Goal: Information Seeking & Learning: Learn about a topic

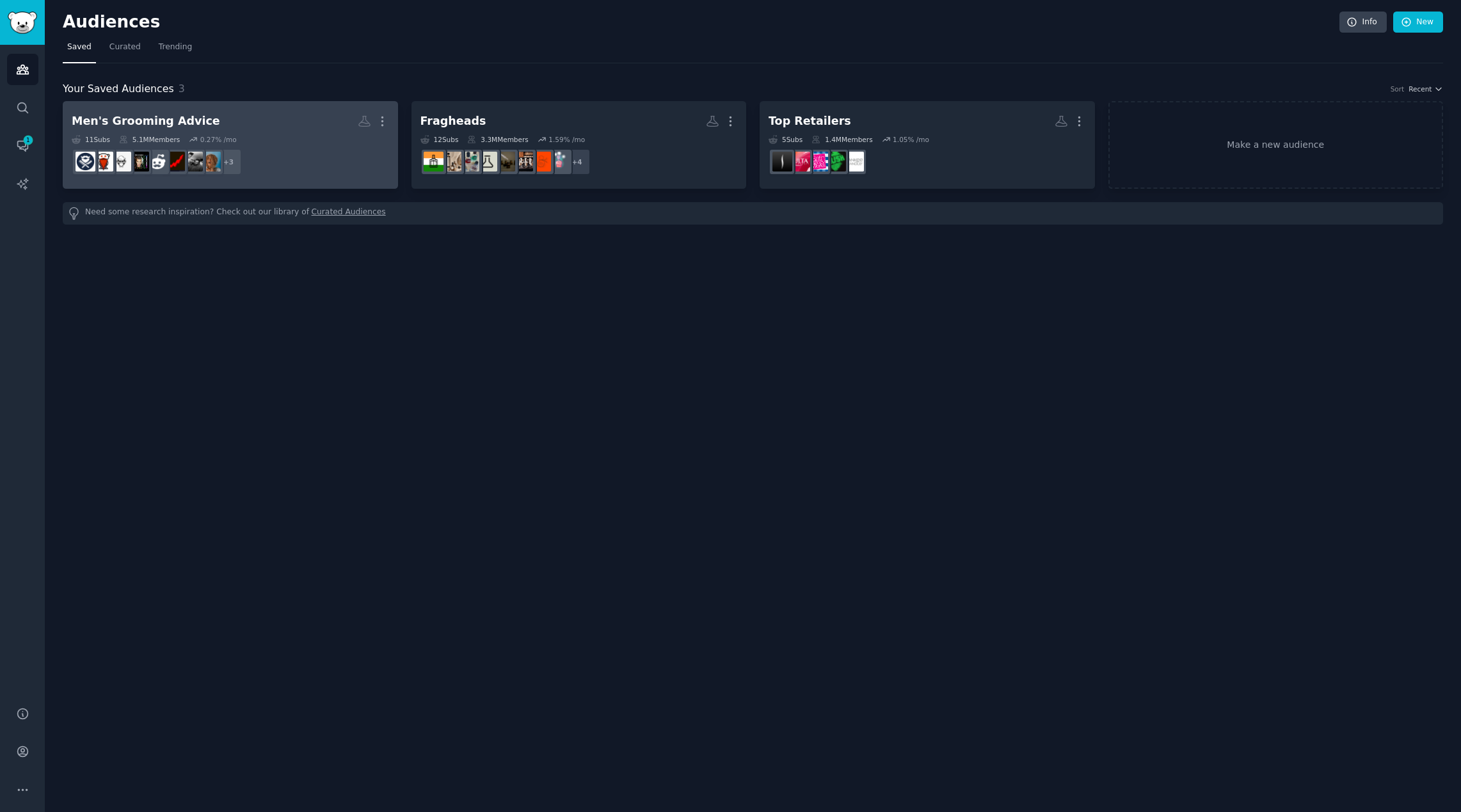
click at [241, 135] on div "11 Sub s 5.1M Members 0.27 % /mo" at bounding box center [229, 139] width 317 height 9
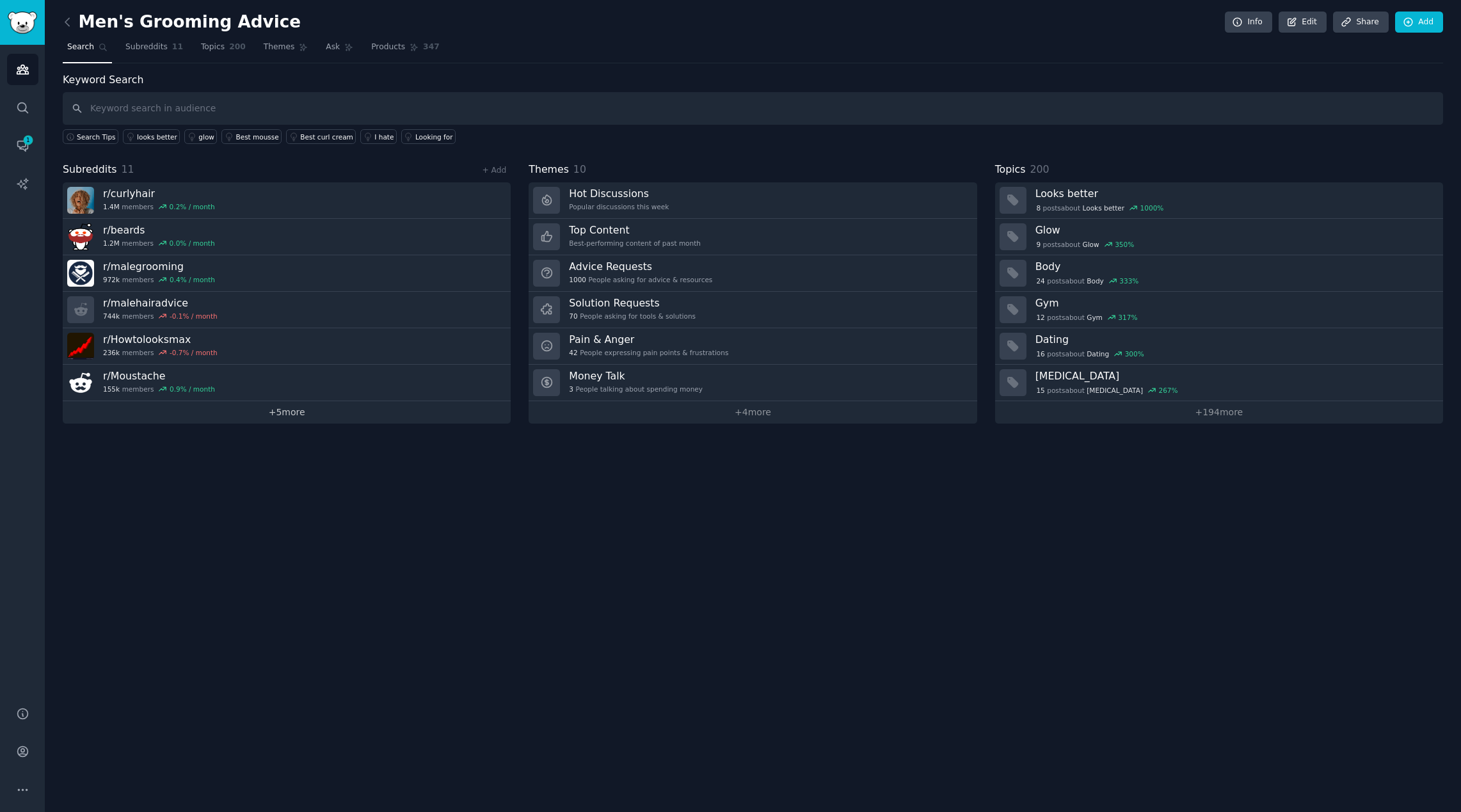
click at [294, 420] on link "+ 5 more" at bounding box center [287, 412] width 448 height 23
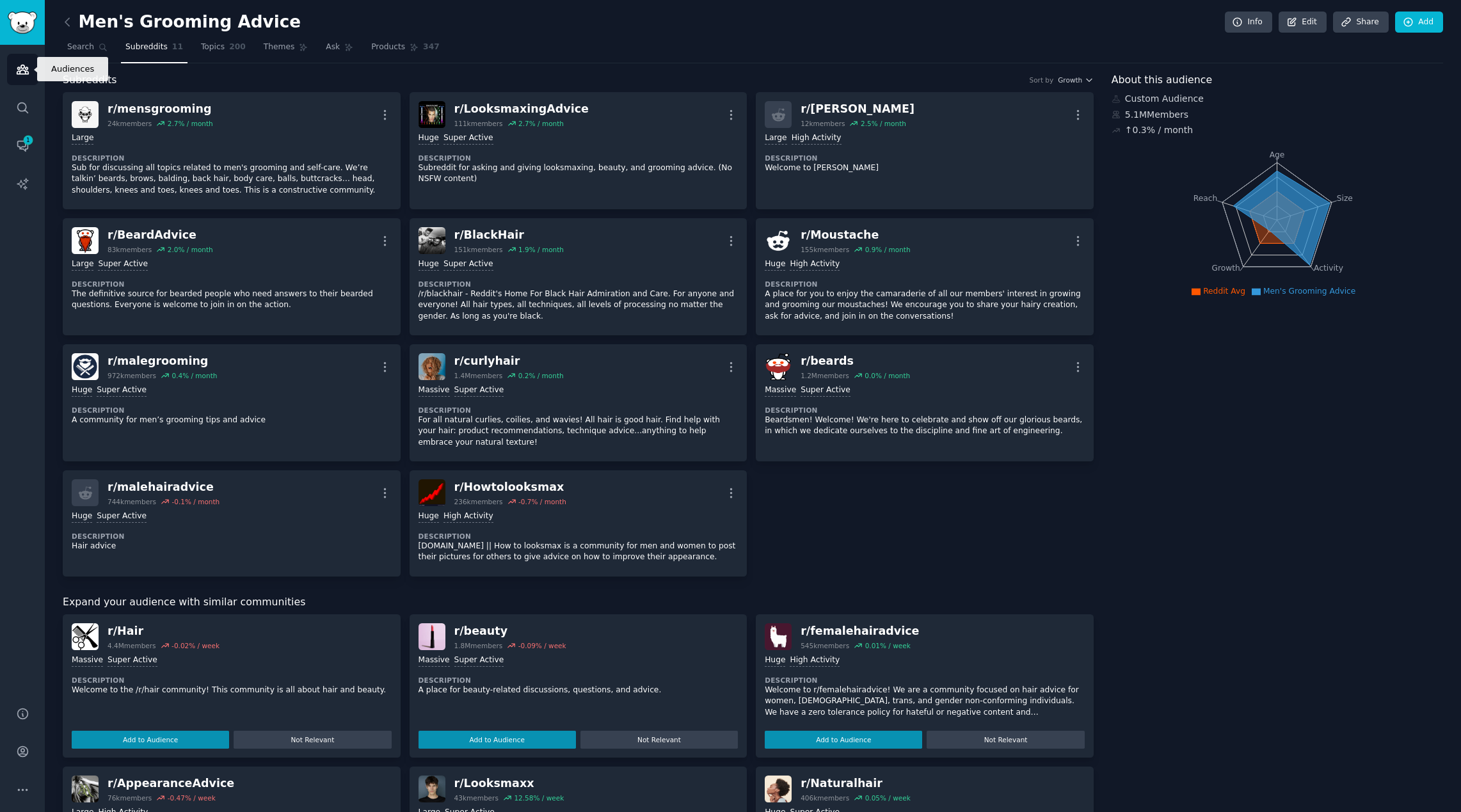
click at [24, 69] on icon "Sidebar" at bounding box center [23, 69] width 13 height 13
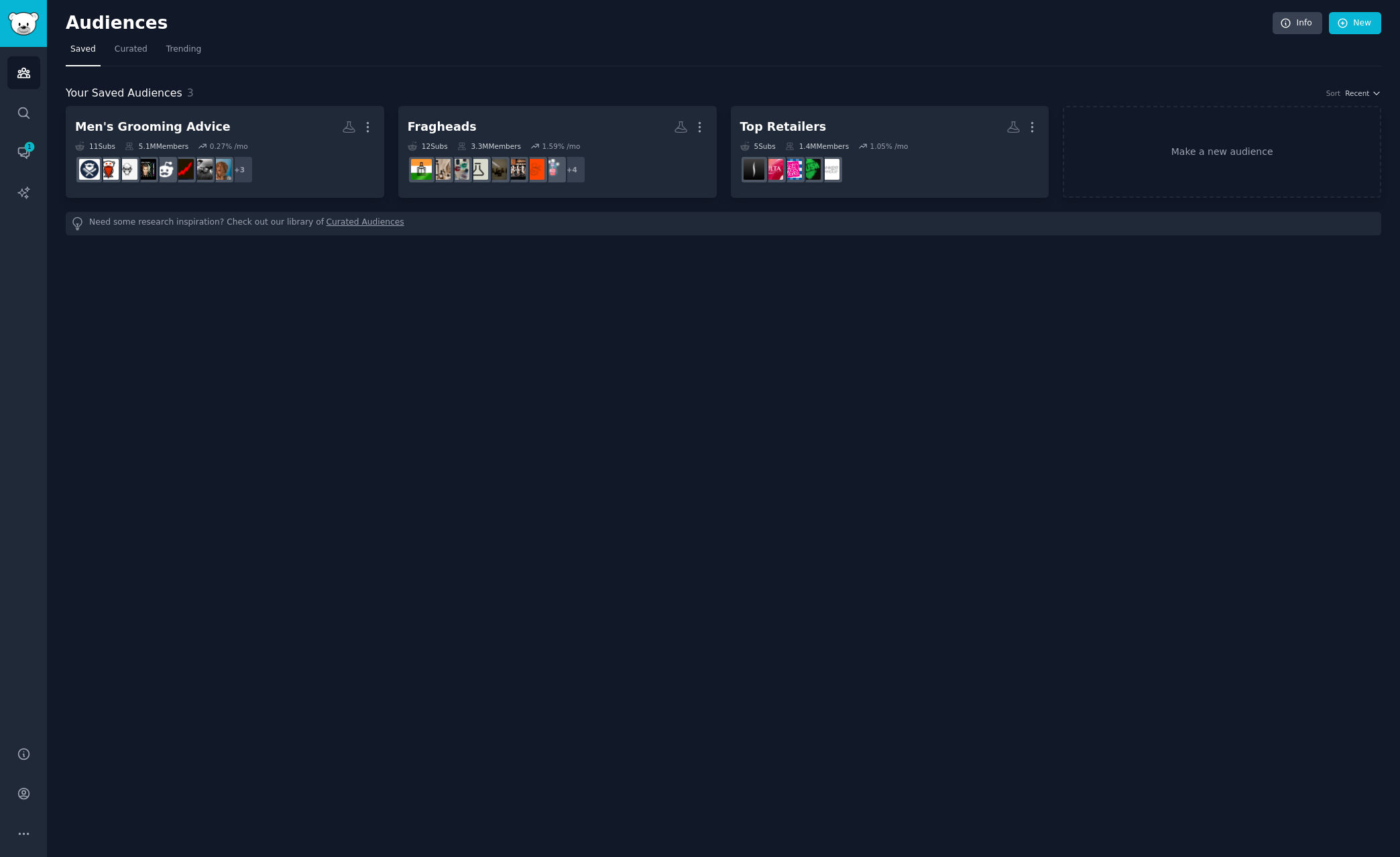
click at [329, 575] on div "Audiences Info New Saved Curated Trending Your Saved Audiences 3 Sort Recent Me…" at bounding box center [723, 428] width 1353 height 857
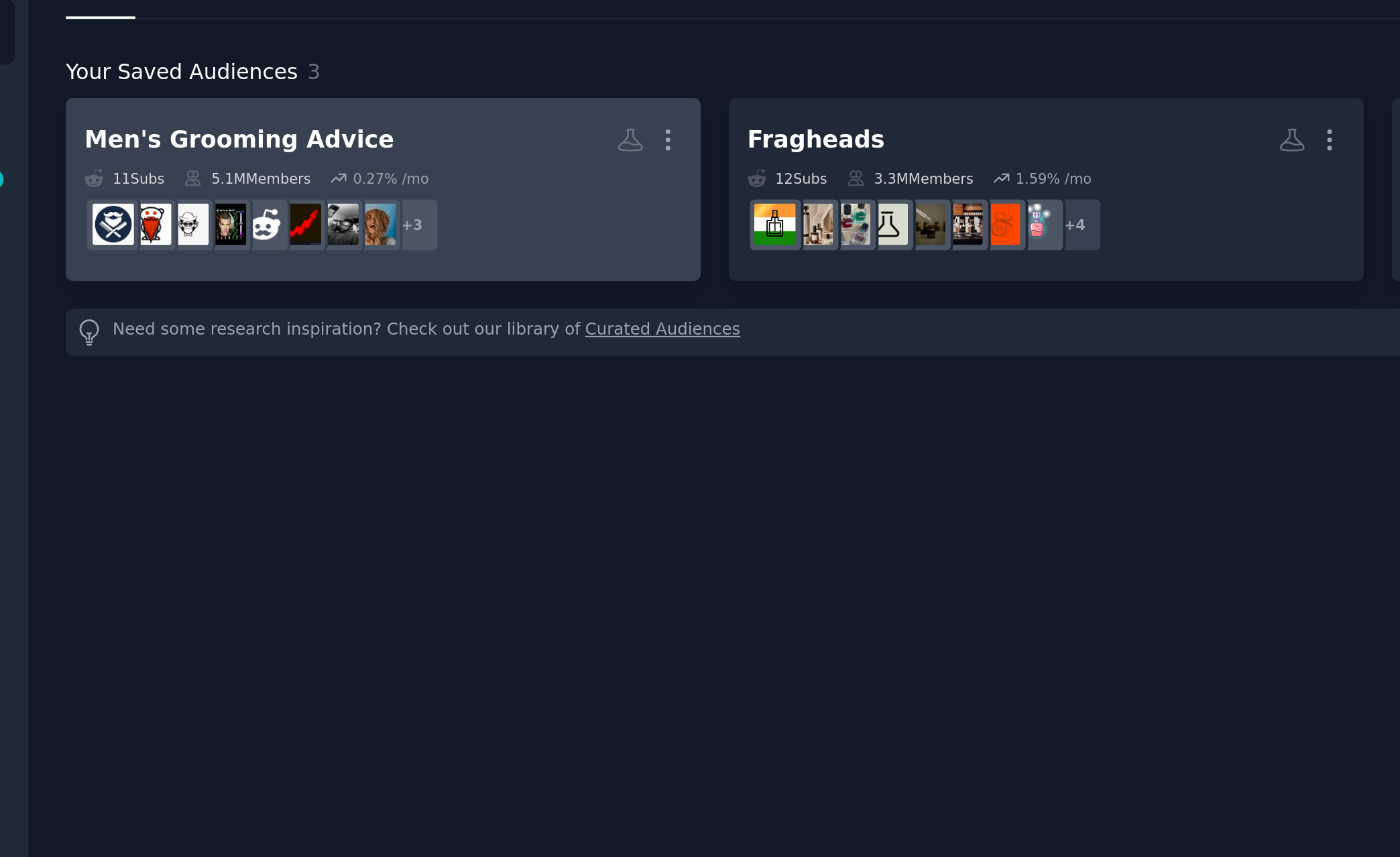
click at [172, 125] on div "Men's Grooming Advice" at bounding box center [152, 127] width 155 height 17
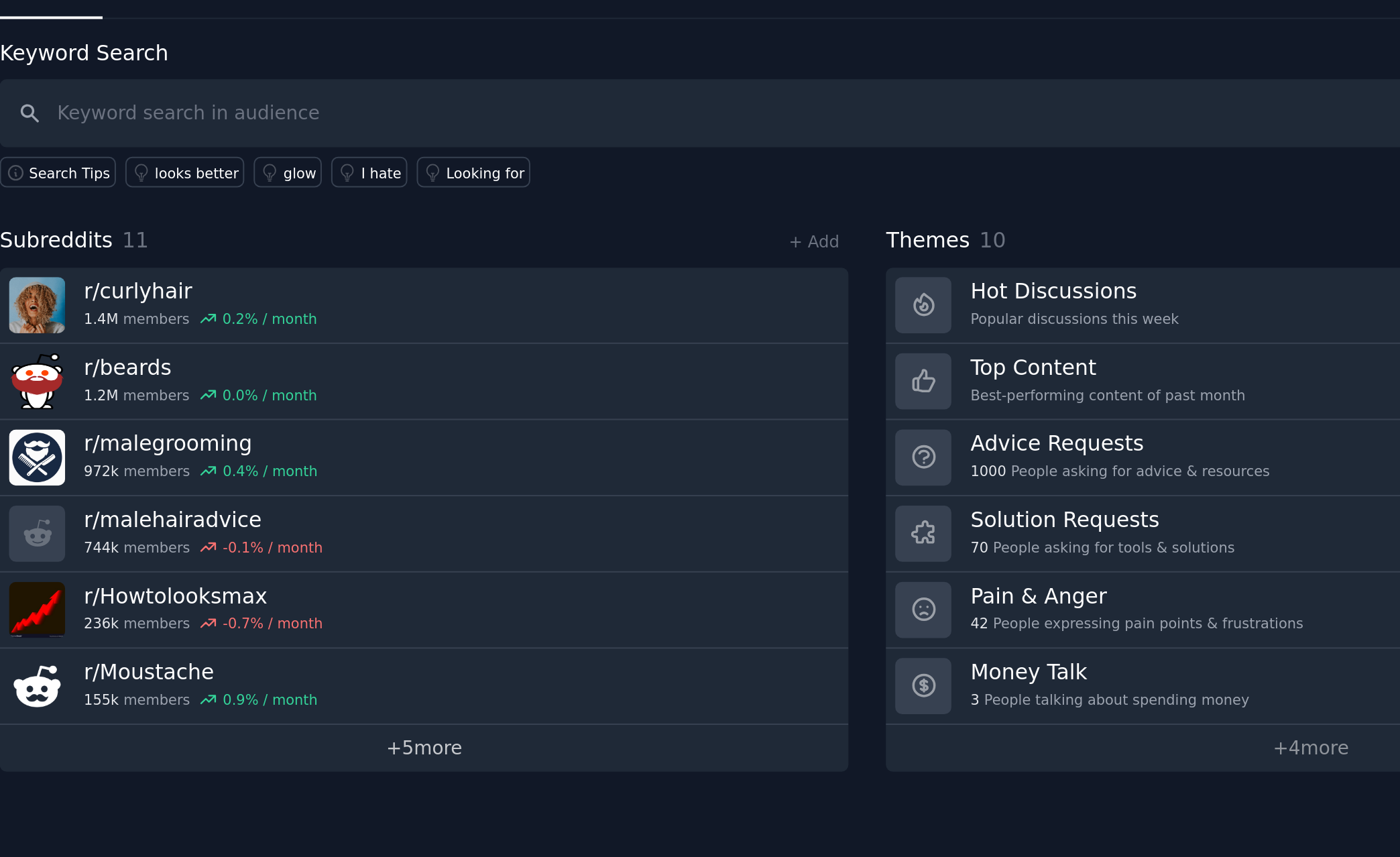
click at [278, 433] on link "+ 5 more" at bounding box center [278, 432] width 425 height 24
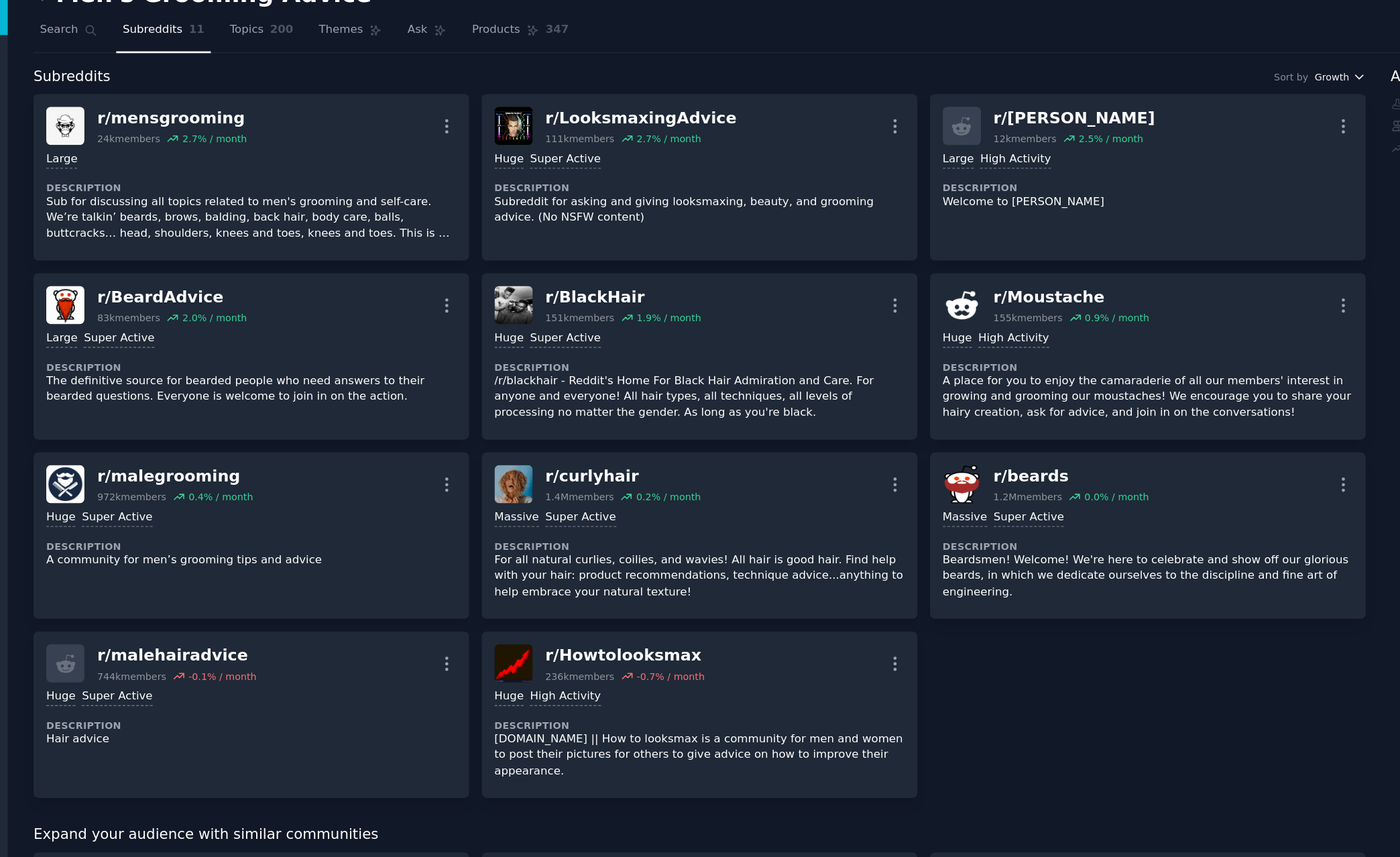
click at [1021, 73] on span "Growth" at bounding box center [1023, 78] width 25 height 10
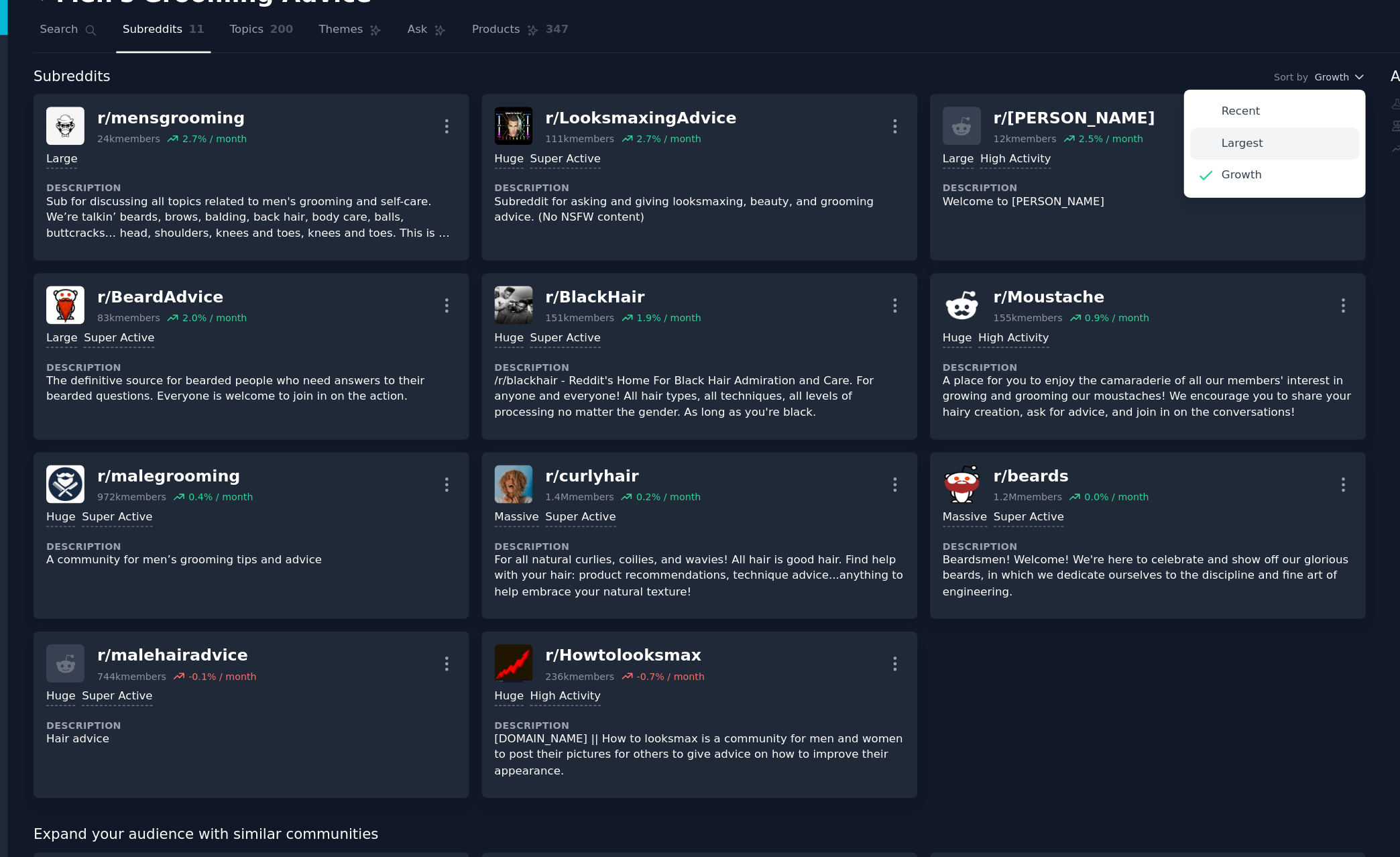
click at [939, 131] on div "Largest" at bounding box center [980, 127] width 125 height 24
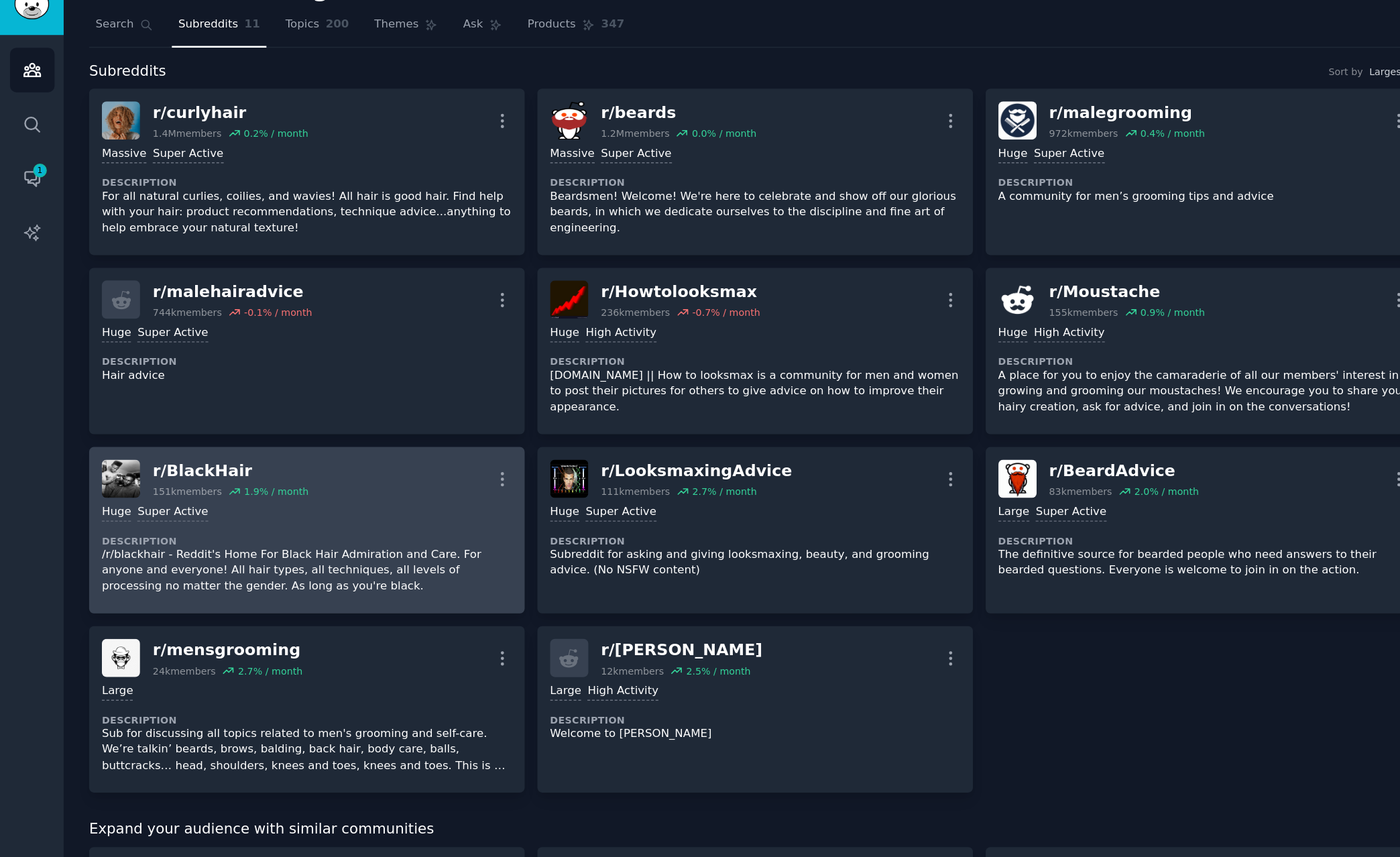
scroll to position [12, 0]
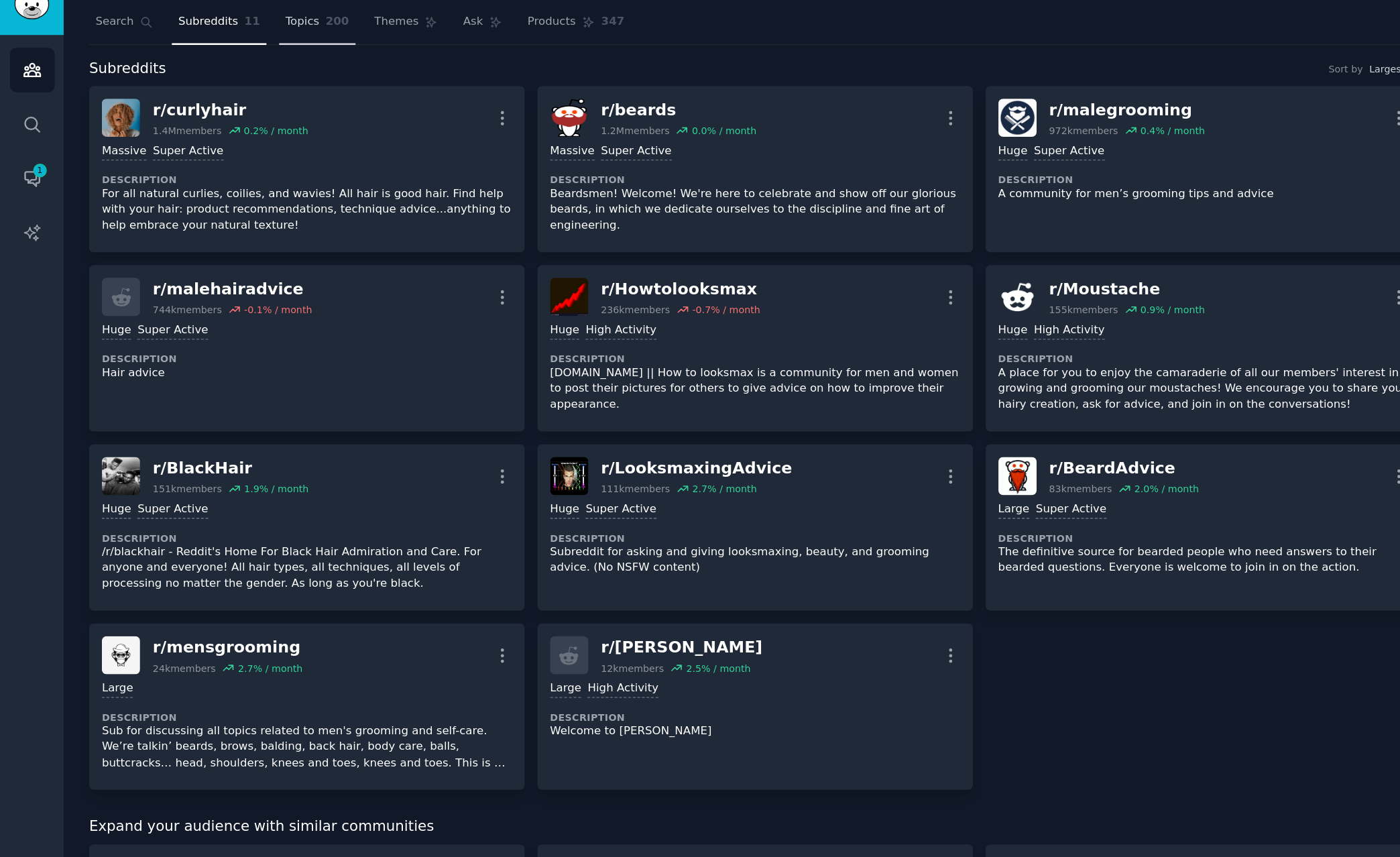
click at [227, 40] on span "Topics" at bounding box center [223, 38] width 25 height 12
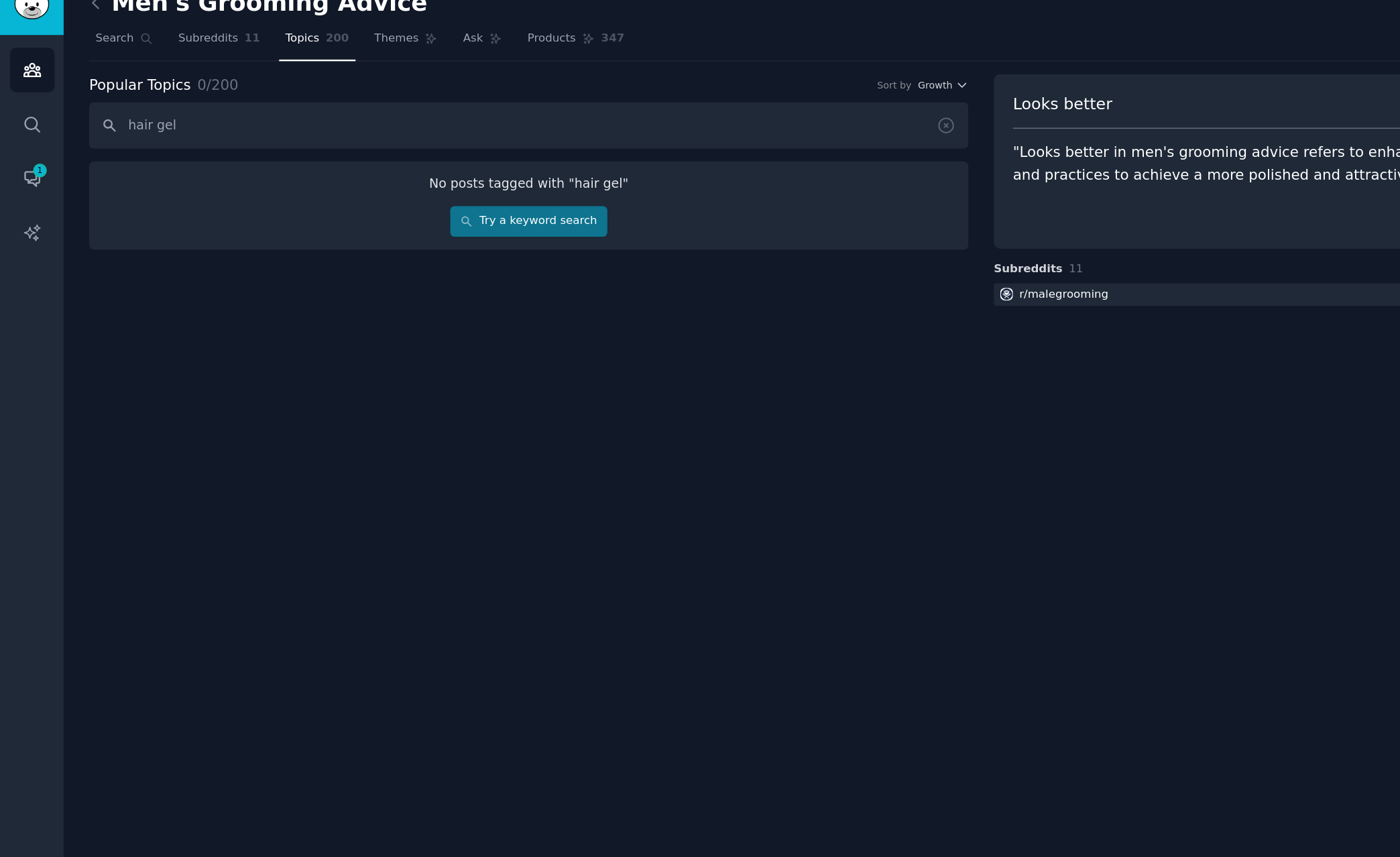
click at [234, 122] on input "hair gel" at bounding box center [390, 113] width 648 height 34
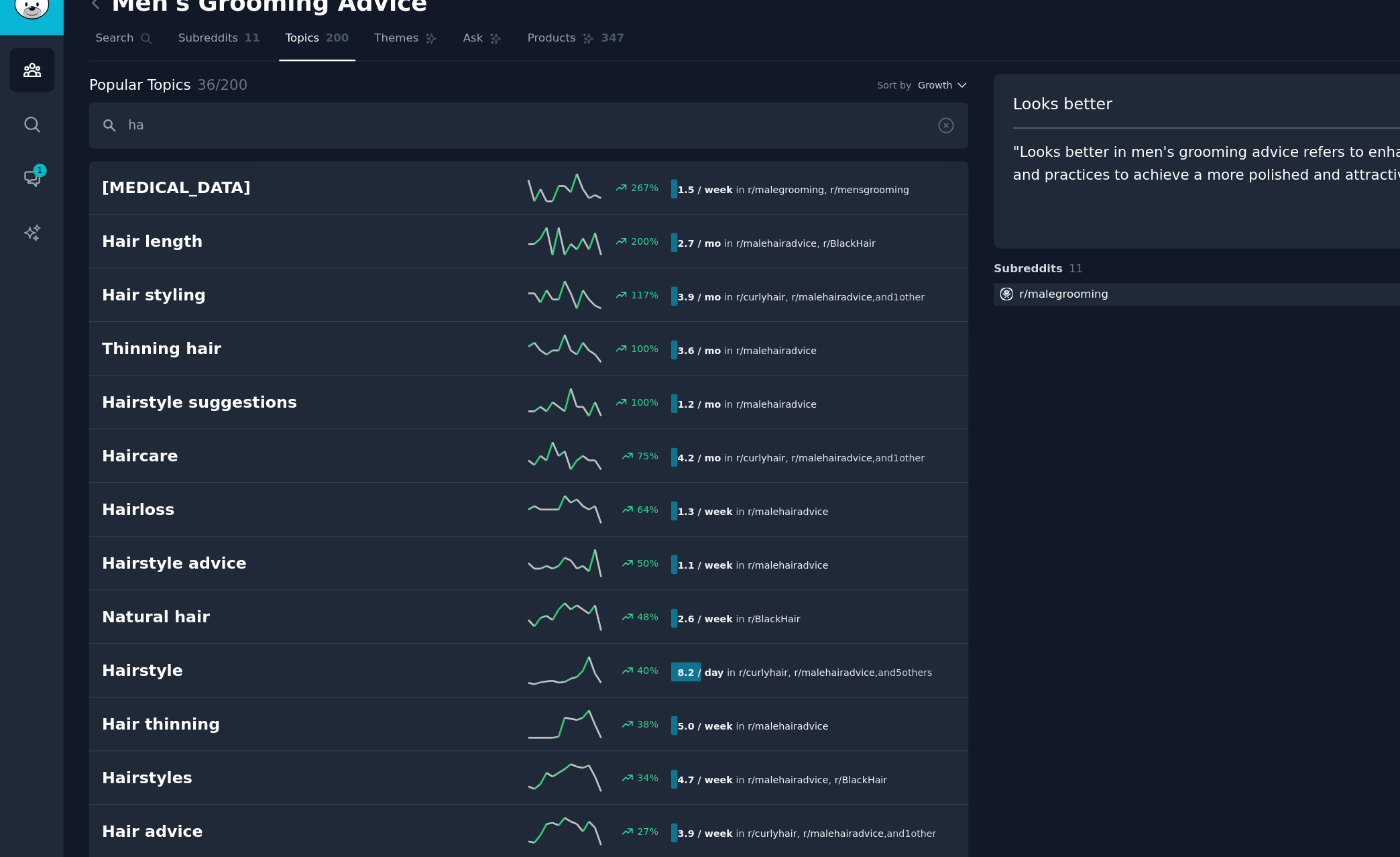
type input "h"
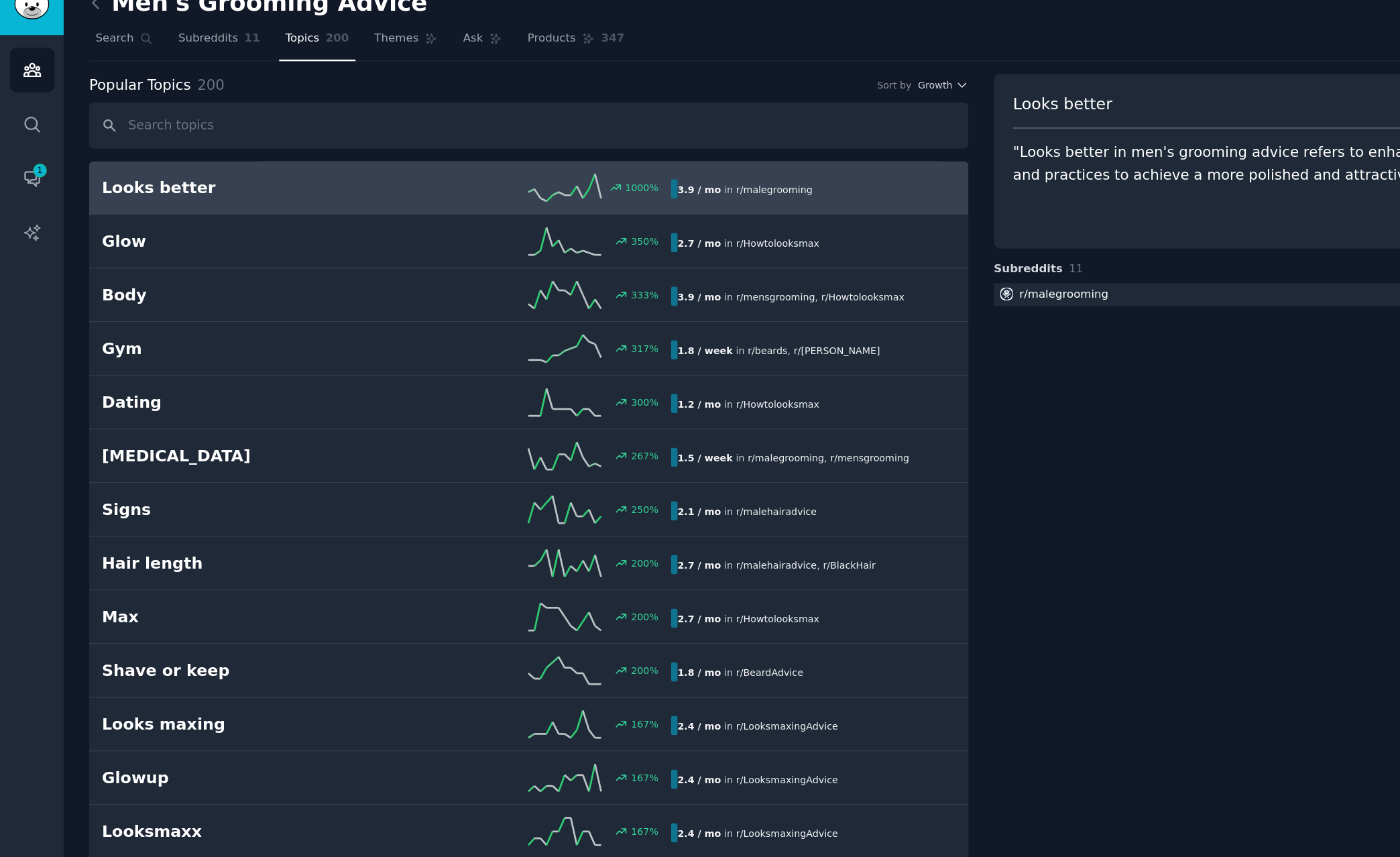
click at [169, 114] on input "text" at bounding box center [390, 113] width 648 height 34
click at [687, 81] on span "Growth" at bounding box center [689, 84] width 25 height 10
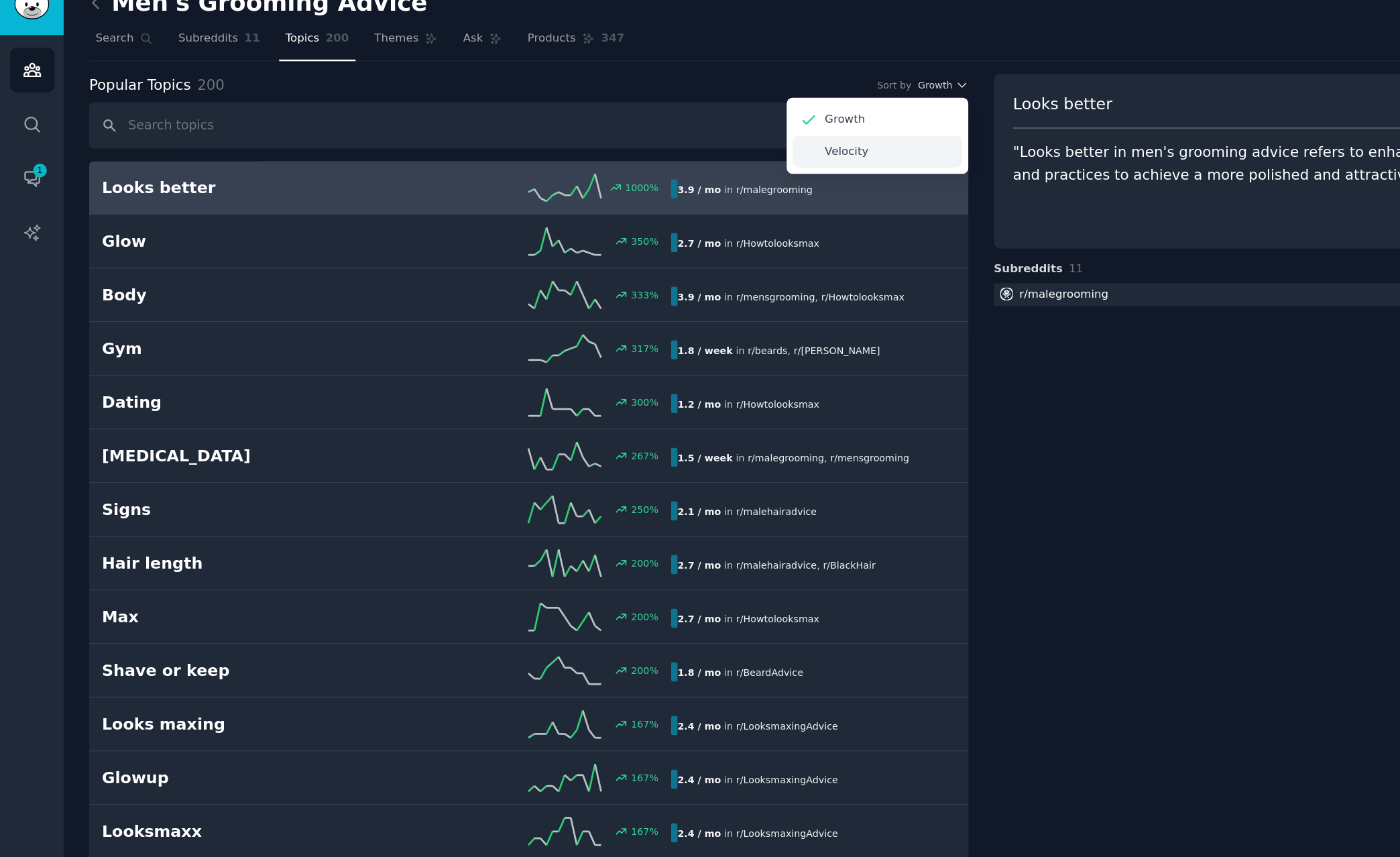
click at [656, 134] on div "Velocity" at bounding box center [647, 133] width 125 height 24
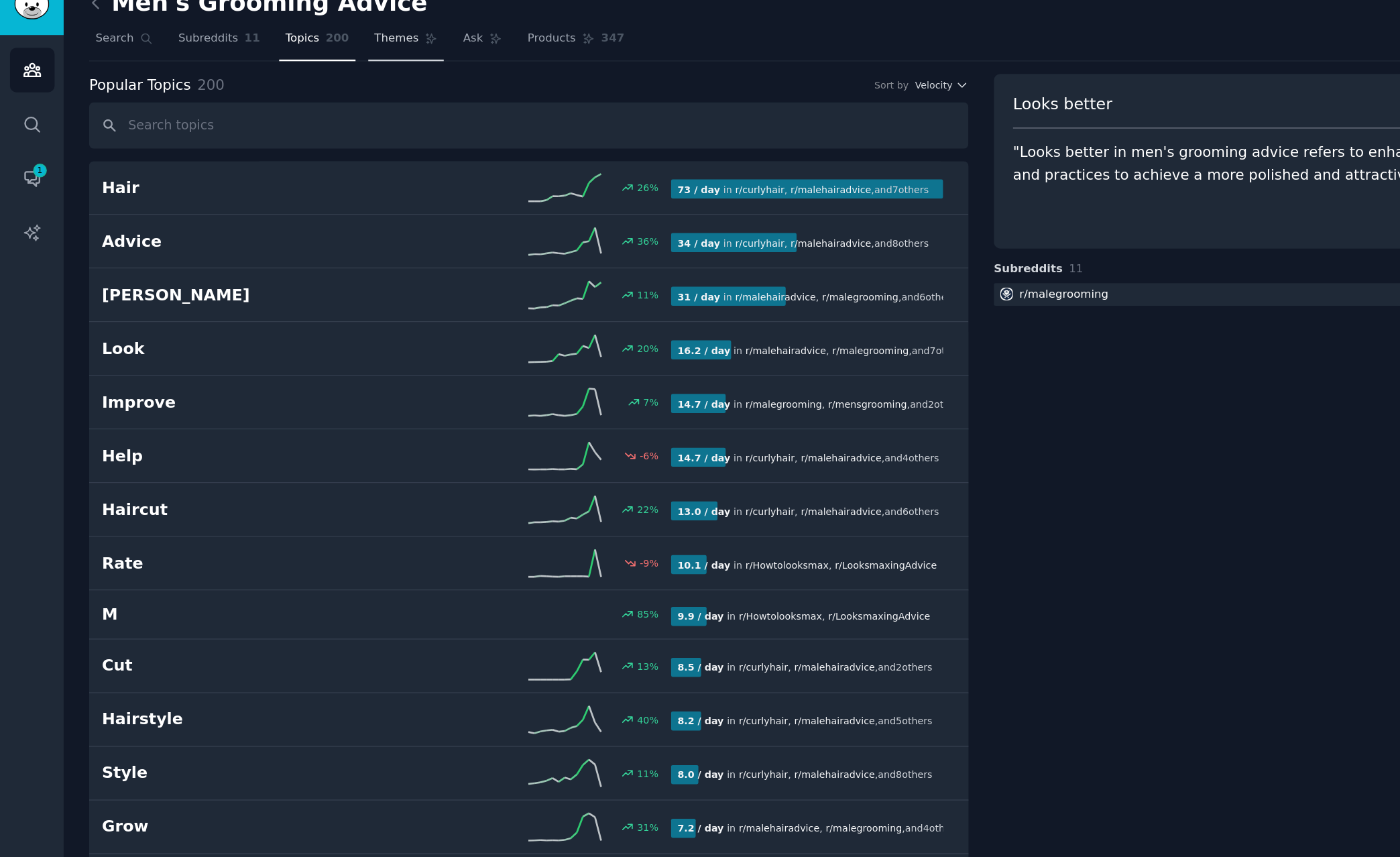
click at [279, 48] on span "Themes" at bounding box center [292, 50] width 33 height 12
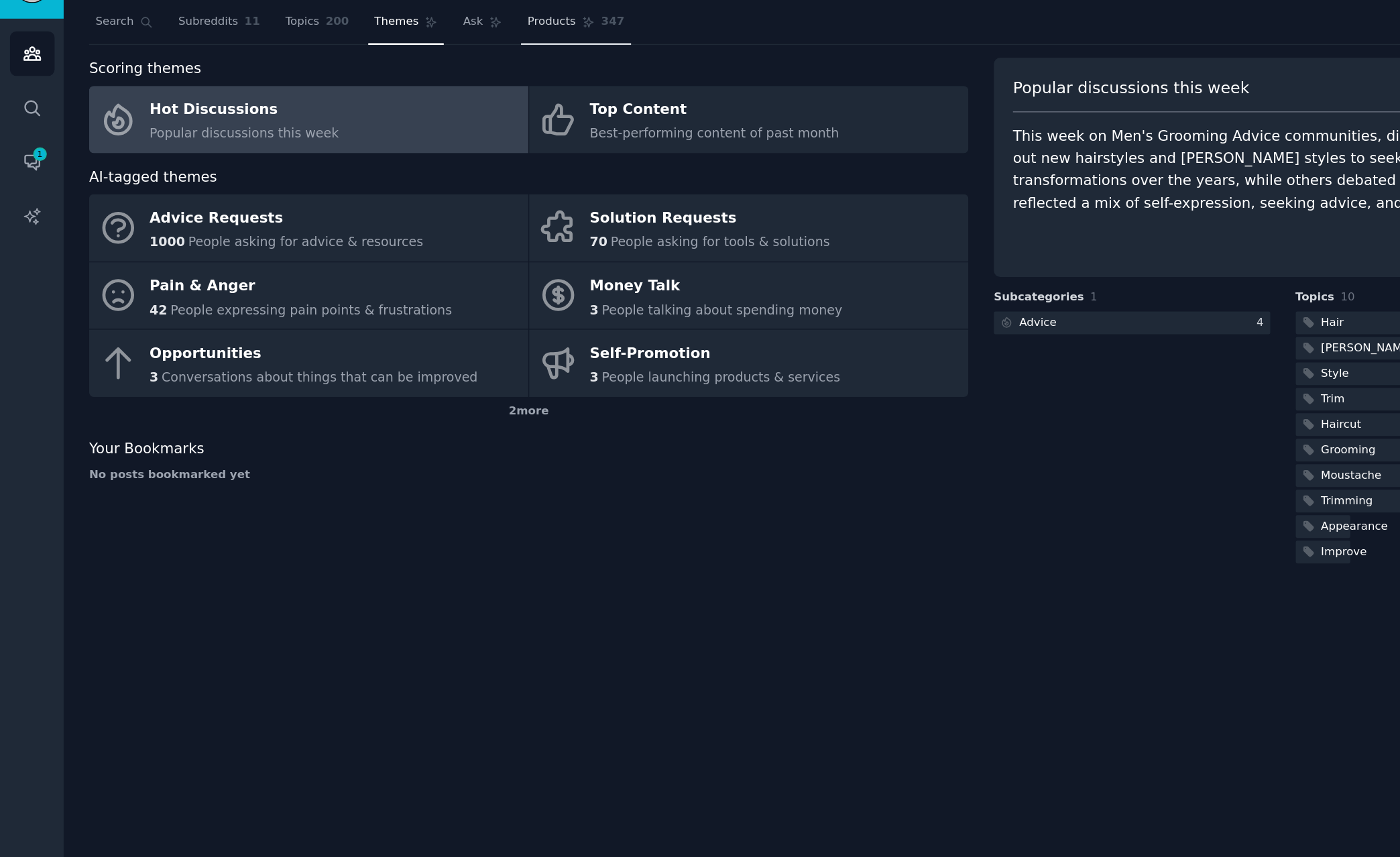
click at [399, 48] on span "Products" at bounding box center [407, 50] width 36 height 12
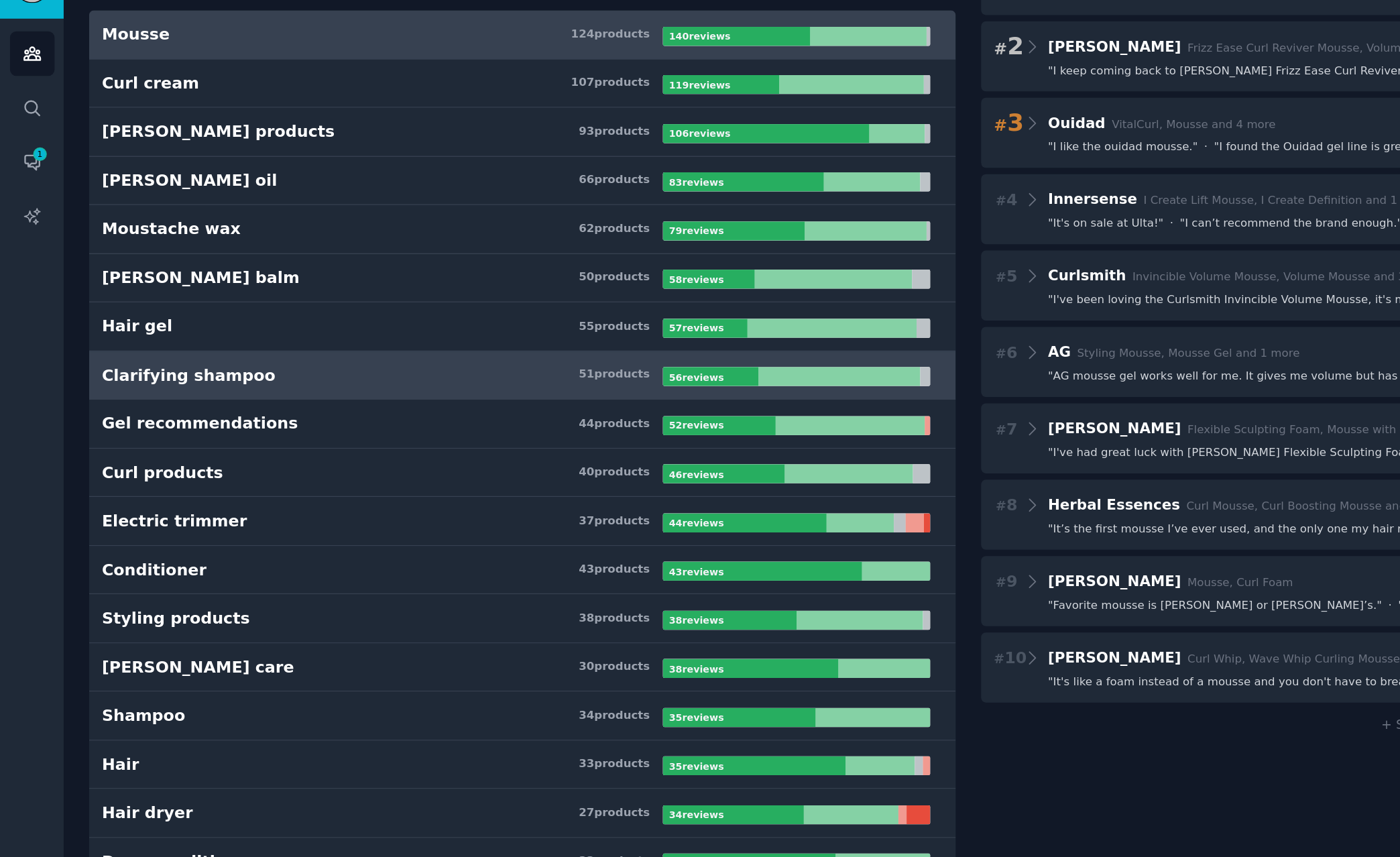
scroll to position [101, 0]
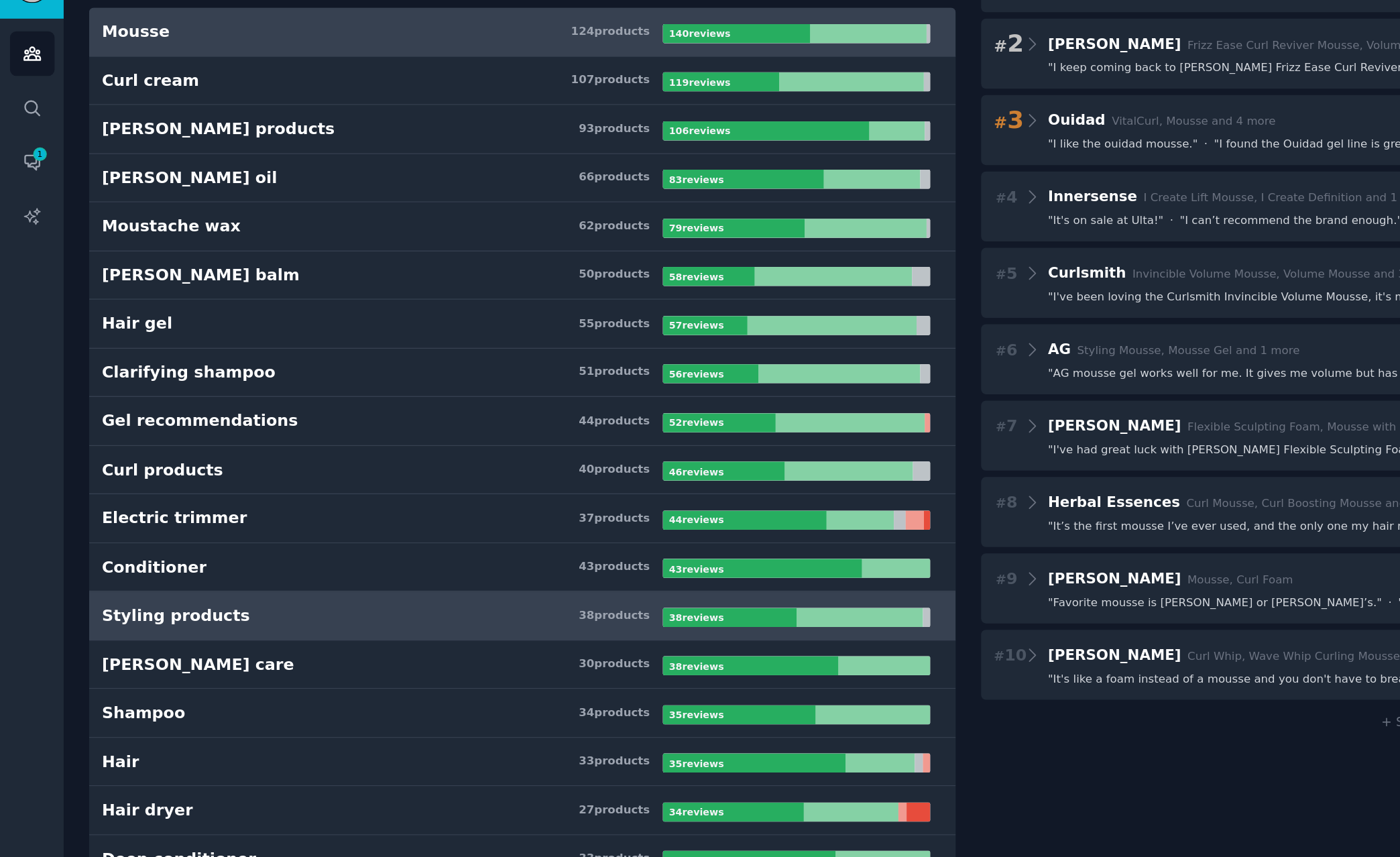
click at [126, 480] on div "Styling products" at bounding box center [129, 487] width 110 height 17
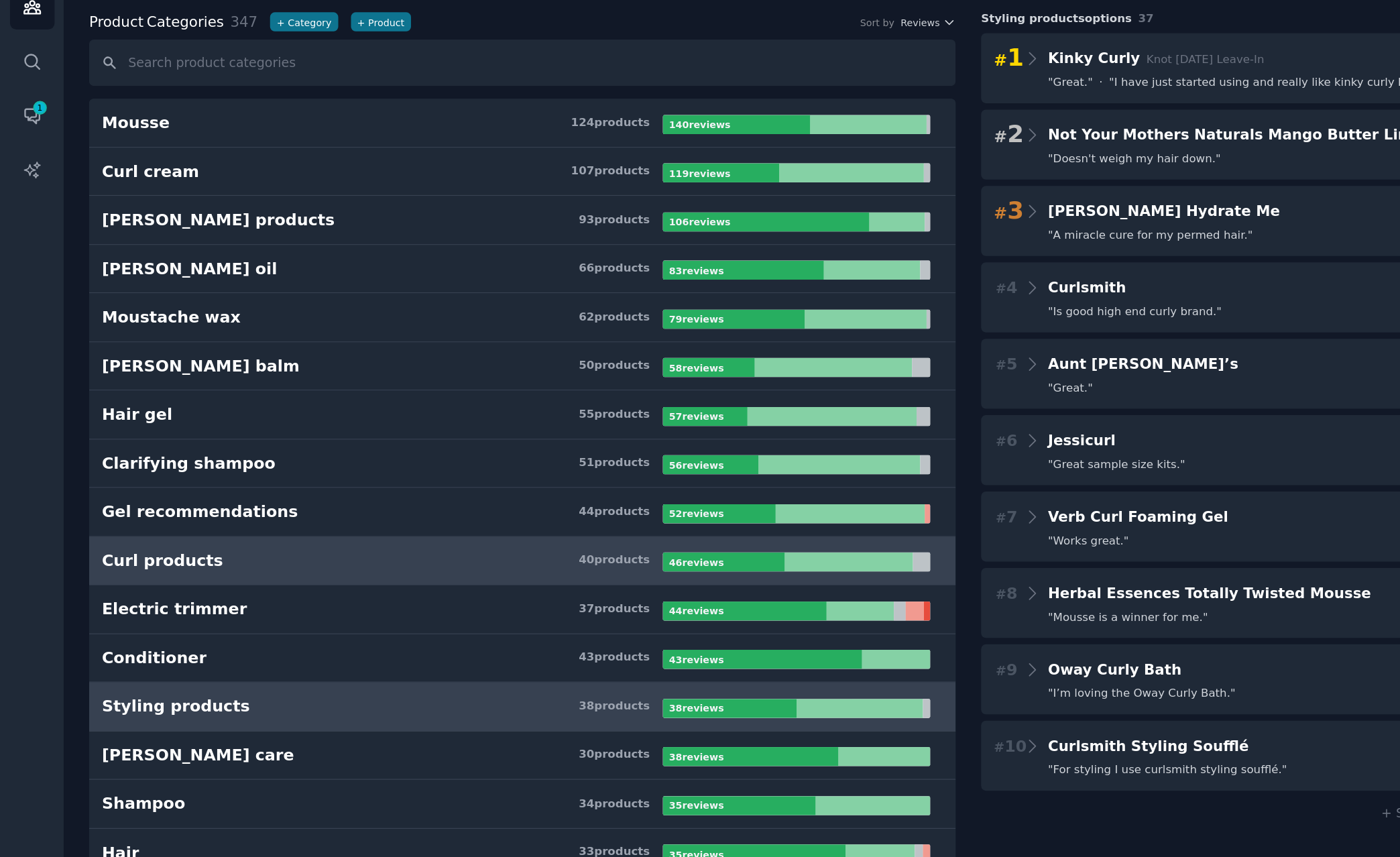
click at [145, 485] on div "Curl products" at bounding box center [119, 481] width 90 height 17
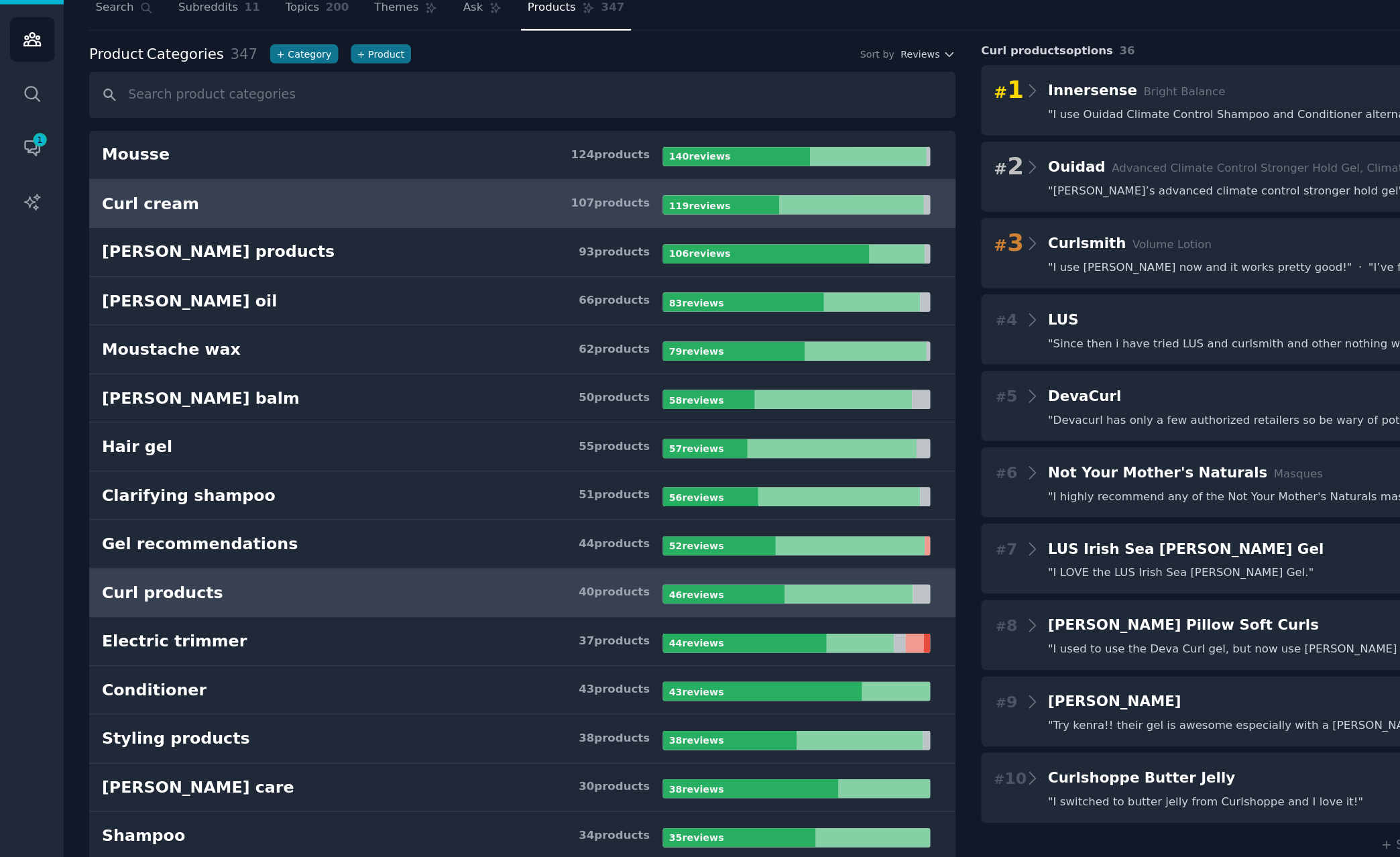
click at [110, 196] on div "Curl cream" at bounding box center [110, 194] width 72 height 17
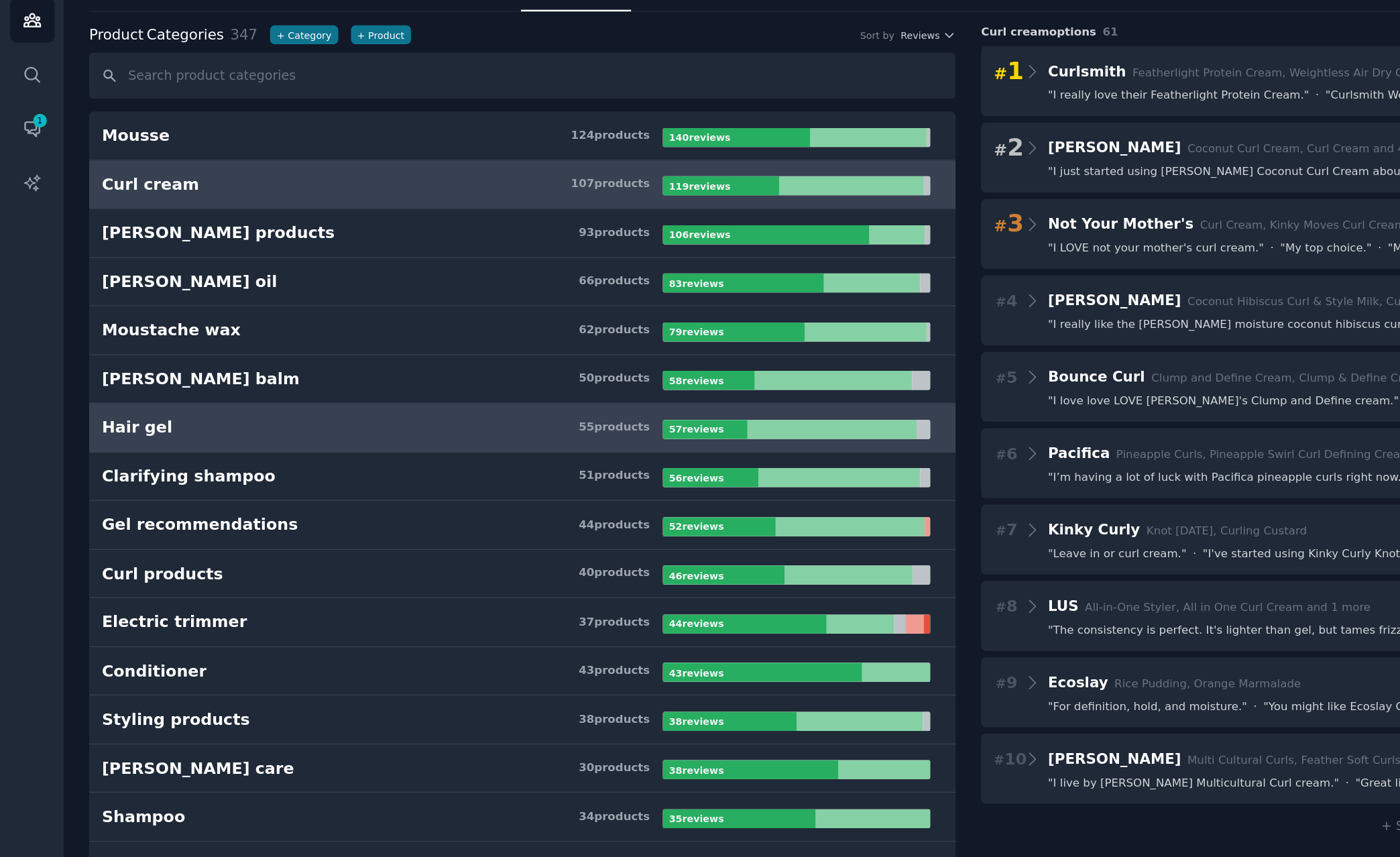
click at [98, 372] on div "Hair gel" at bounding box center [101, 373] width 53 height 17
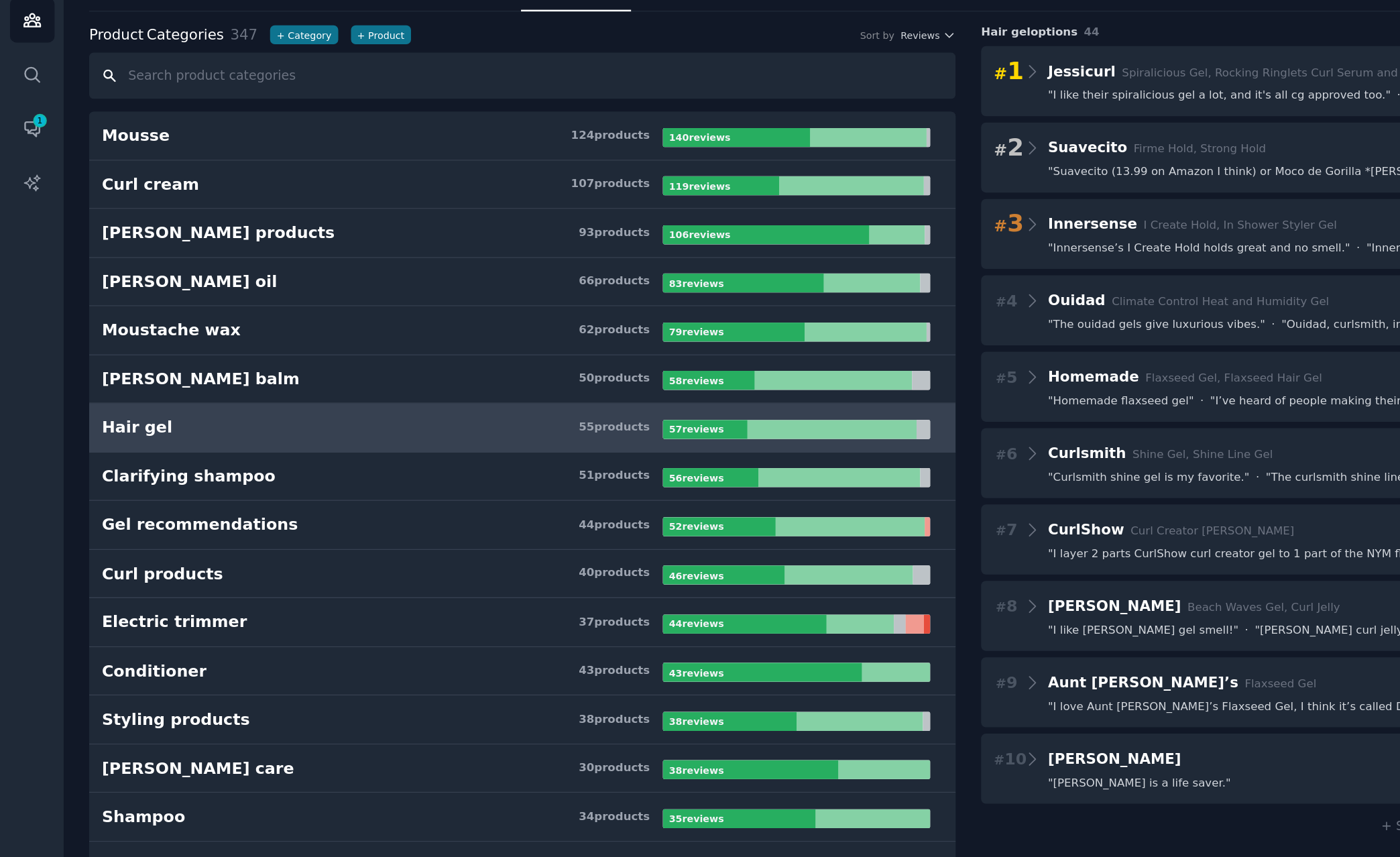
click at [130, 110] on input "text" at bounding box center [386, 113] width 639 height 34
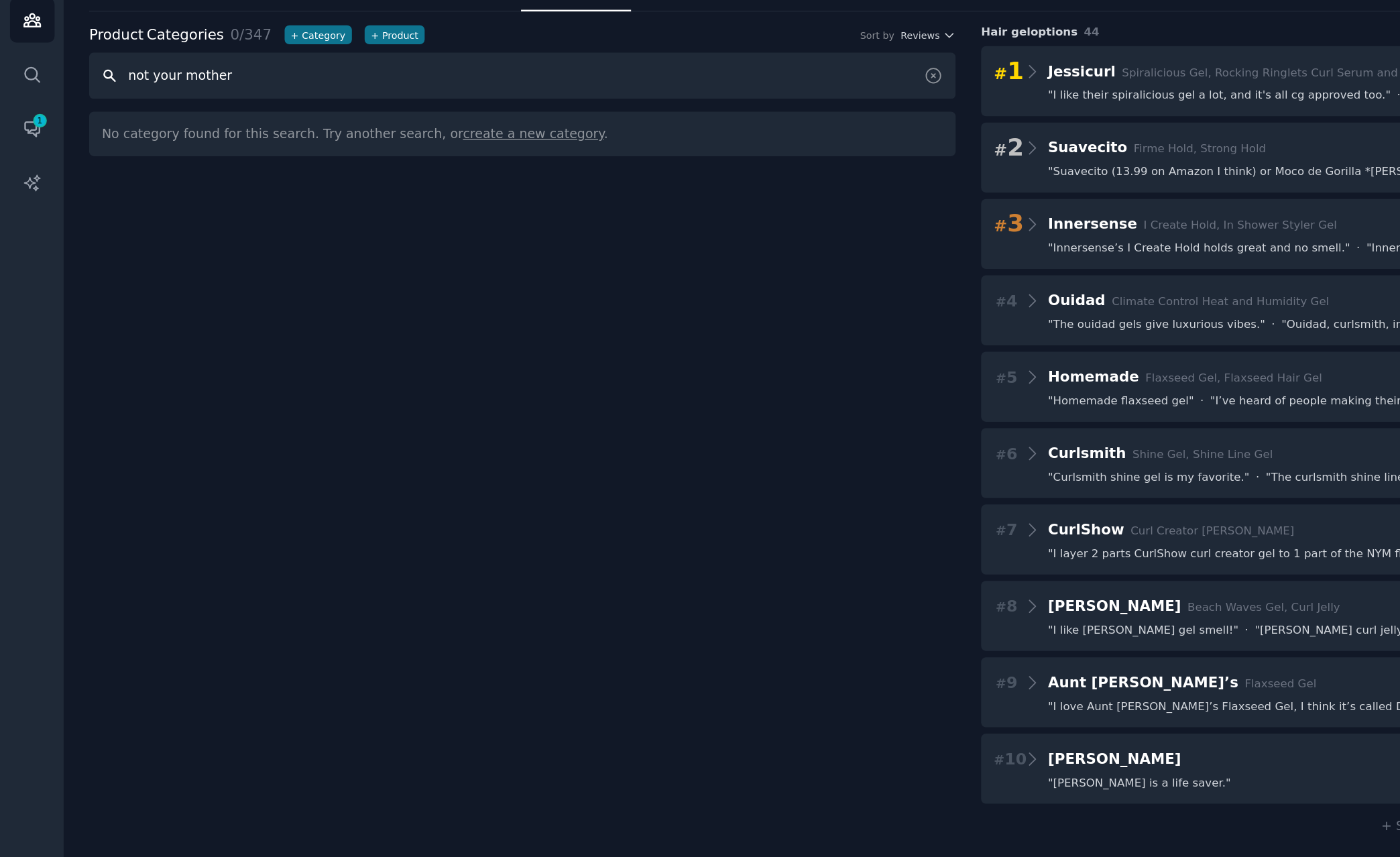
type input "not your mother"
click at [31, 194] on link "AI Reports" at bounding box center [24, 192] width 33 height 33
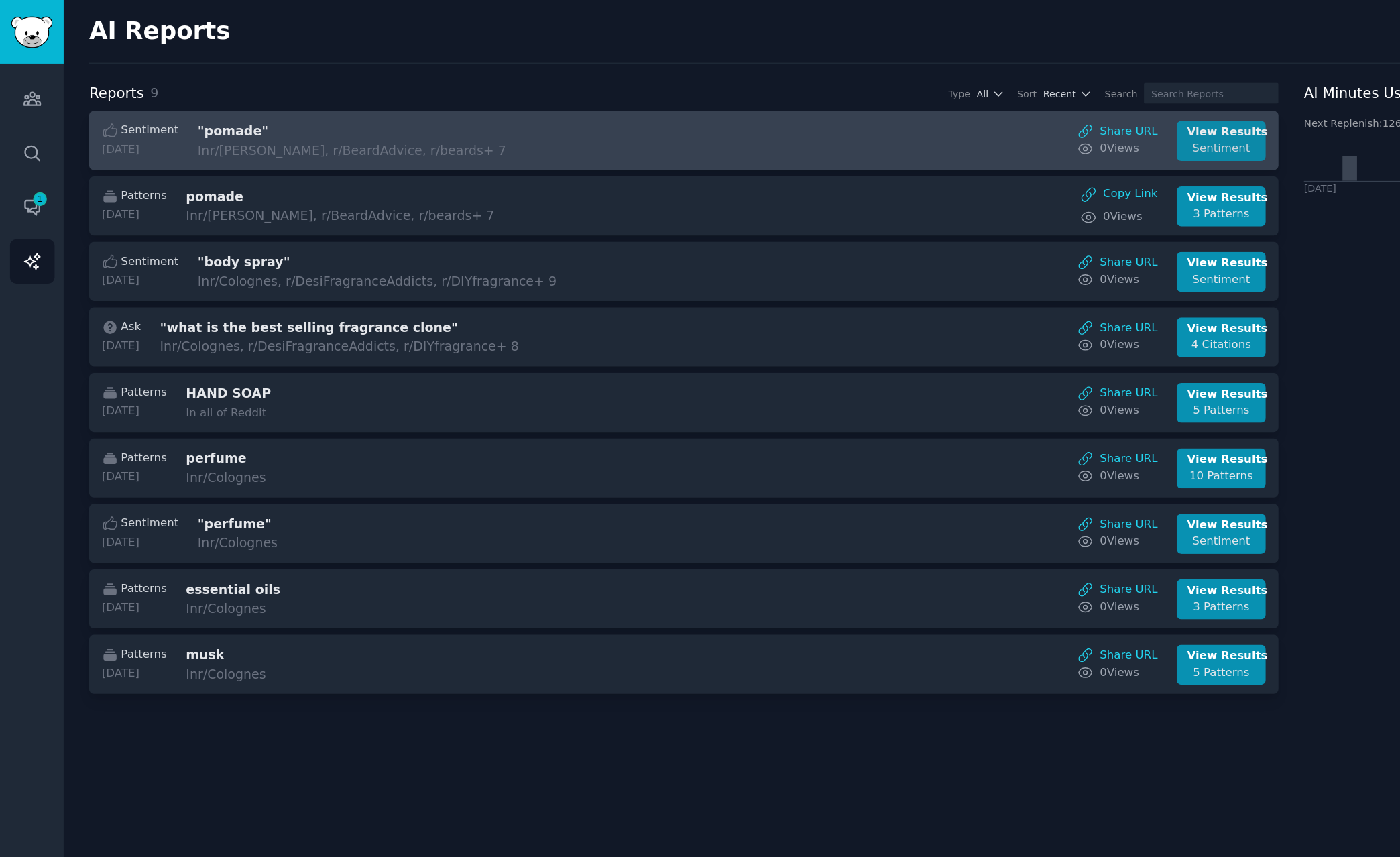
click at [900, 108] on div "Sentiment" at bounding box center [901, 110] width 50 height 12
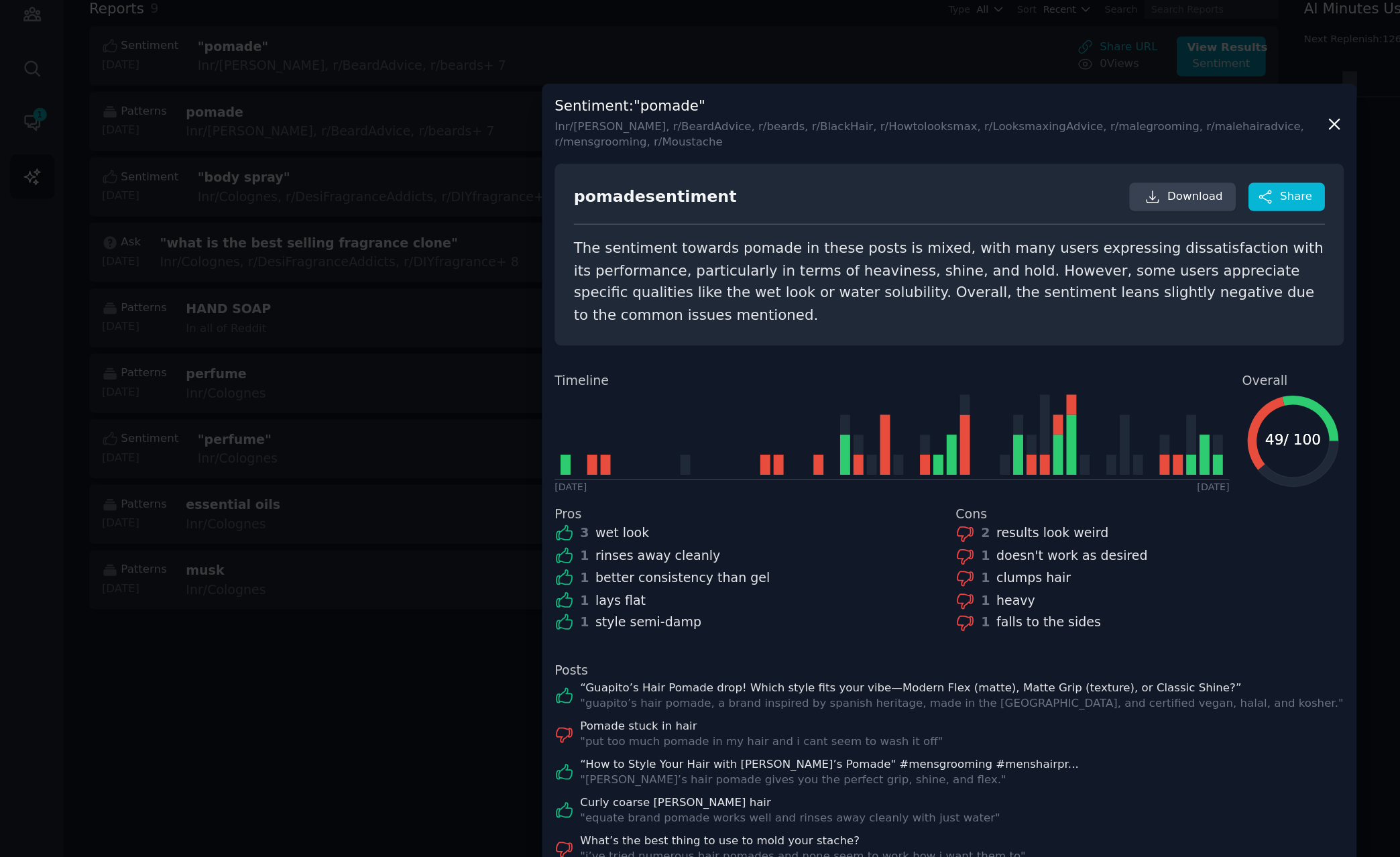
click at [983, 152] on icon at bounding box center [984, 154] width 7 height 7
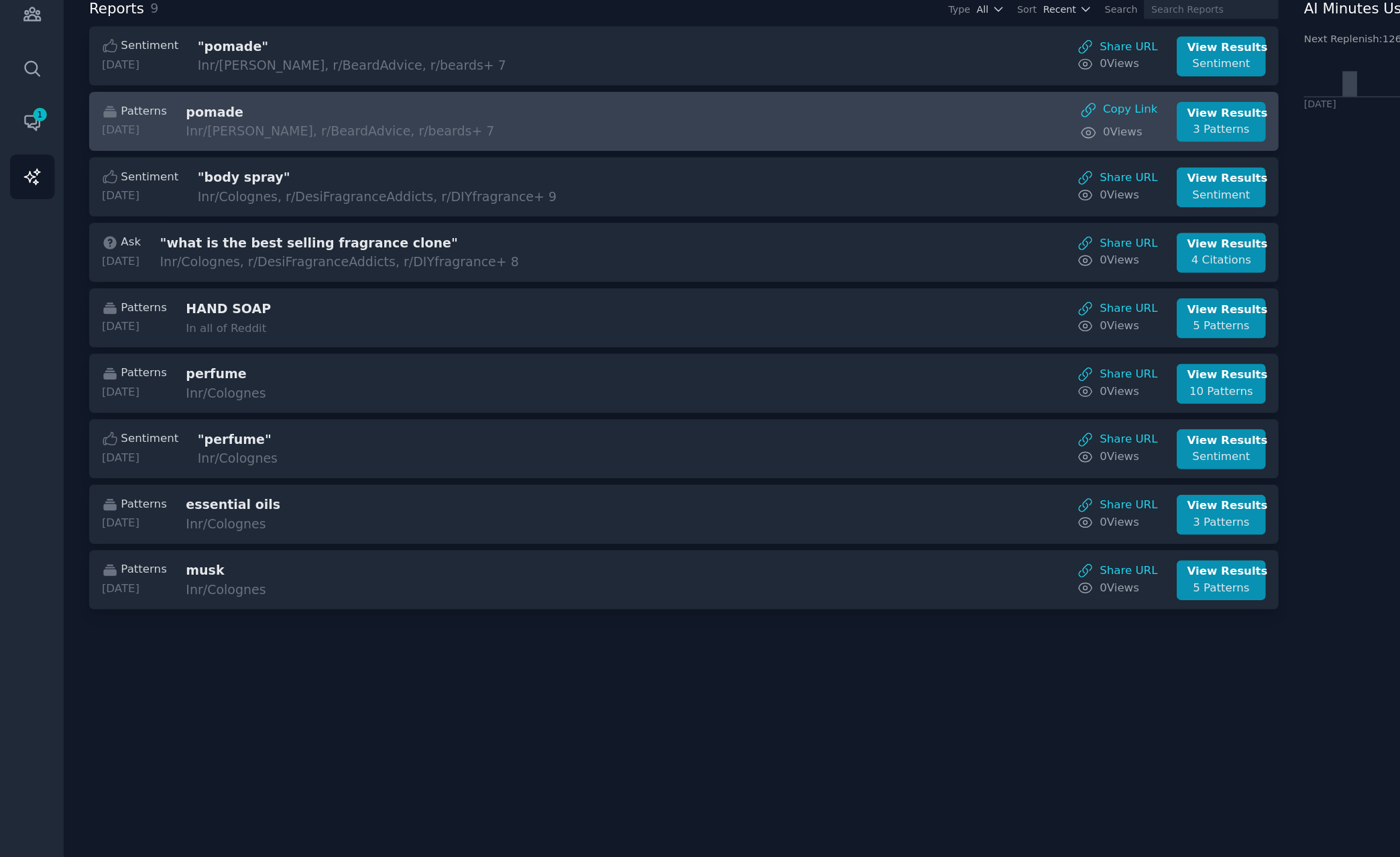
click at [749, 155] on div "Patterns [DATE] pomade In r/[PERSON_NAME], r/BeardAdvice, r/beards + 7 Copy Lin…" at bounding box center [505, 152] width 863 height 30
